Goal: Information Seeking & Learning: Find contact information

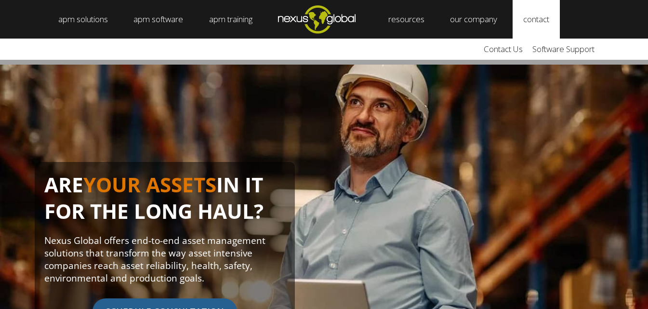
click at [552, 17] on link "contact" at bounding box center [536, 19] width 47 height 39
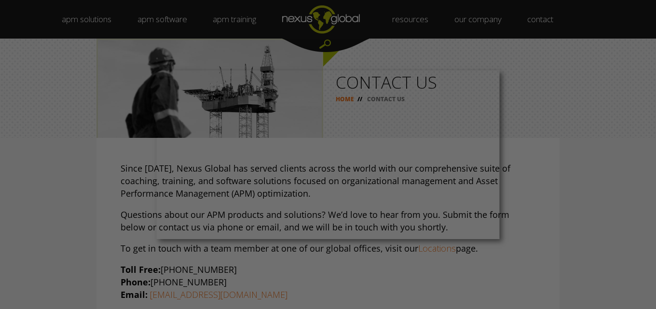
click at [551, 189] on div at bounding box center [331, 156] width 662 height 312
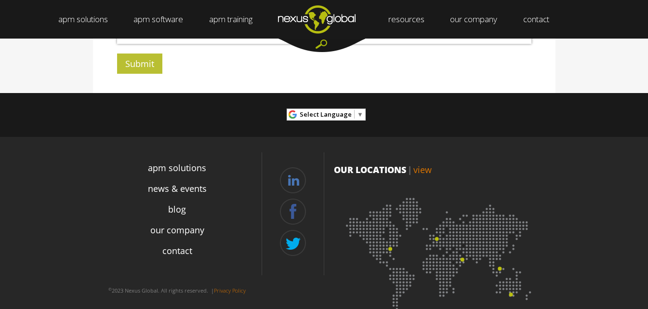
scroll to position [459, 0]
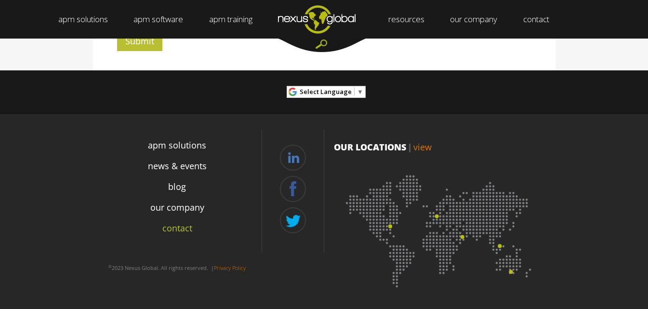
click at [180, 228] on link "contact" at bounding box center [177, 228] width 30 height 13
